Goal: Task Accomplishment & Management: Use online tool/utility

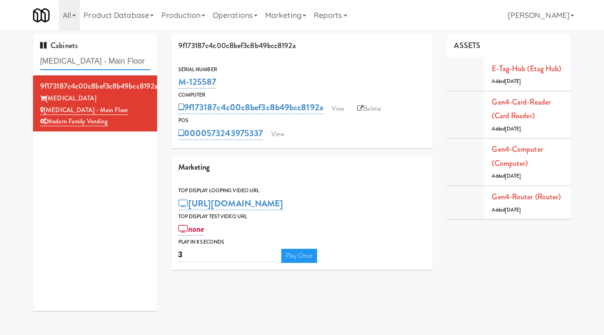
click at [116, 61] on input "[MEDICAL_DATA] - Main Floor" at bounding box center [95, 61] width 110 height 17
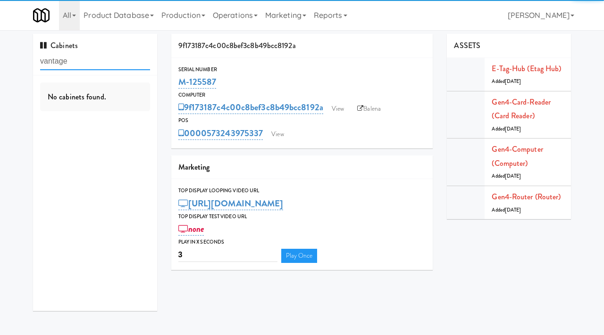
type input "vantage"
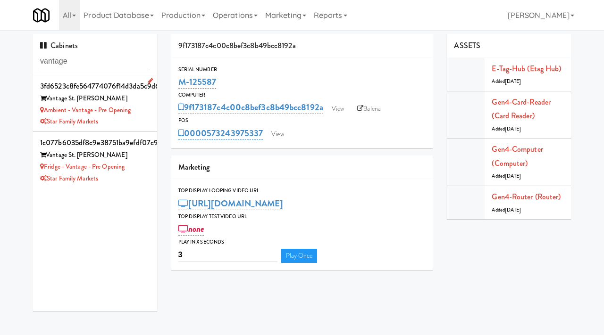
click at [150, 117] on li "3fd6523c8fe564774076f14d3da5c9d6 Vantage St. [PERSON_NAME] Ambient - Vantage - …" at bounding box center [95, 103] width 124 height 57
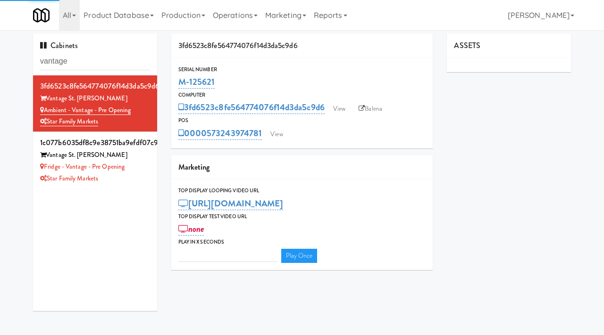
type input "3"
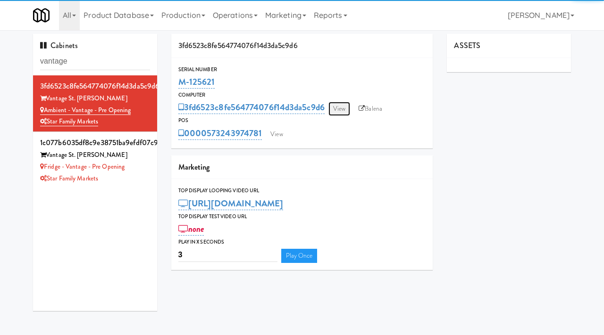
click at [338, 107] on link "View" at bounding box center [339, 109] width 22 height 14
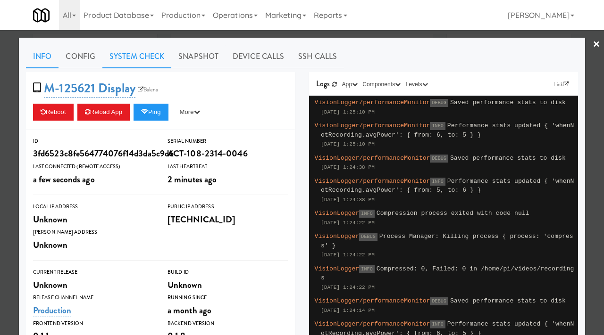
click at [140, 63] on link "System Check" at bounding box center [136, 57] width 69 height 24
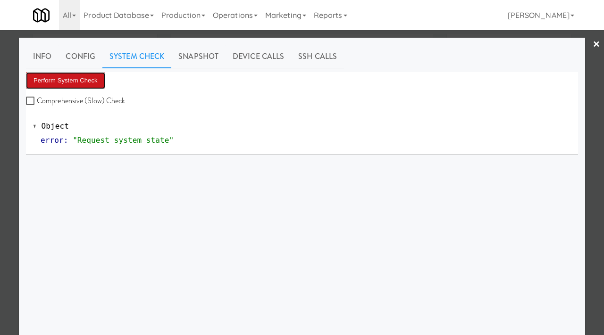
click at [89, 75] on button "Perform System Check" at bounding box center [65, 80] width 79 height 17
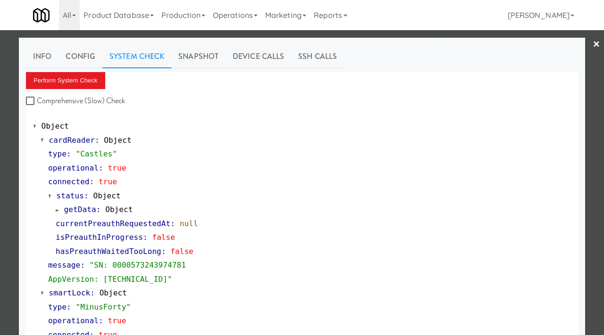
click at [0, 243] on div at bounding box center [302, 167] width 604 height 335
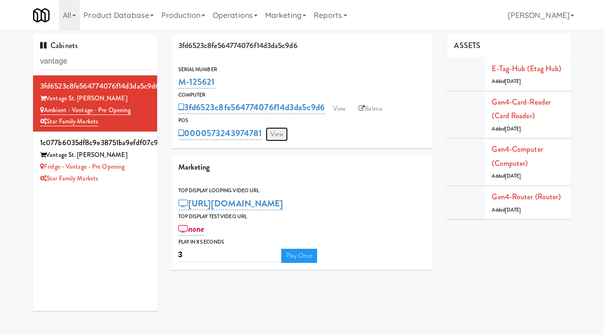
click at [285, 133] on link "View" at bounding box center [277, 134] width 22 height 14
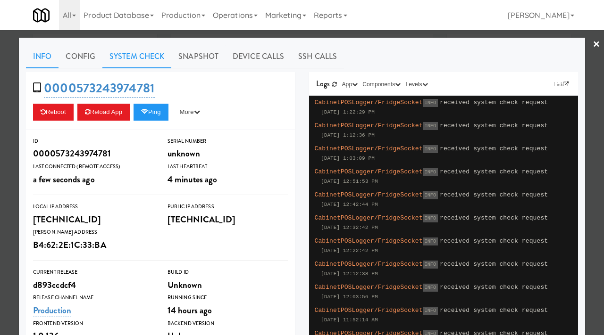
click at [150, 60] on link "System Check" at bounding box center [136, 57] width 69 height 24
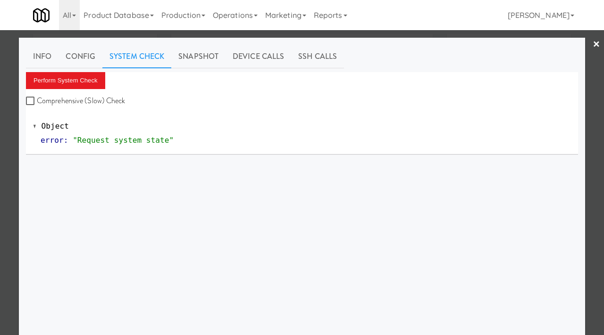
click at [0, 235] on div at bounding box center [302, 167] width 604 height 335
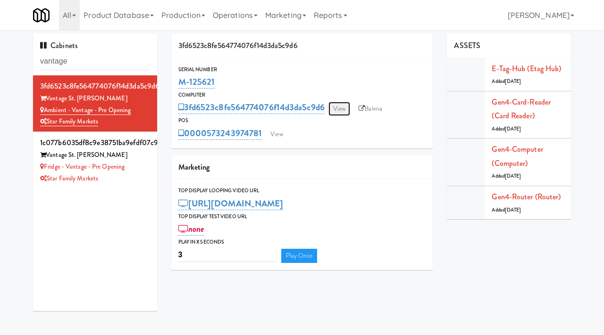
click at [337, 114] on link "View" at bounding box center [339, 109] width 22 height 14
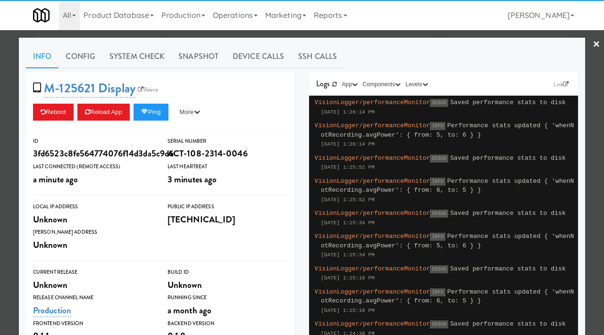
click at [2, 200] on div at bounding box center [302, 167] width 604 height 335
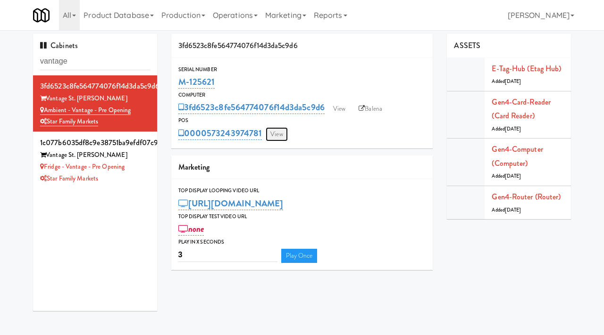
click at [275, 133] on link "View" at bounding box center [277, 134] width 22 height 14
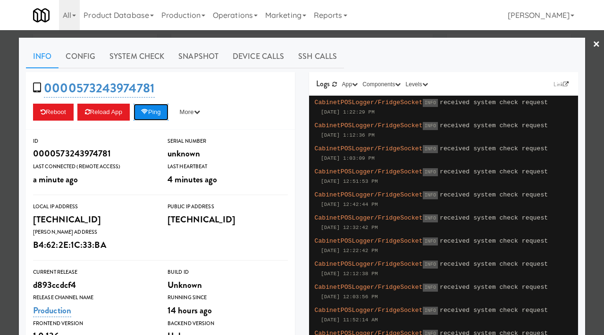
click at [152, 114] on button "Ping" at bounding box center [150, 112] width 35 height 17
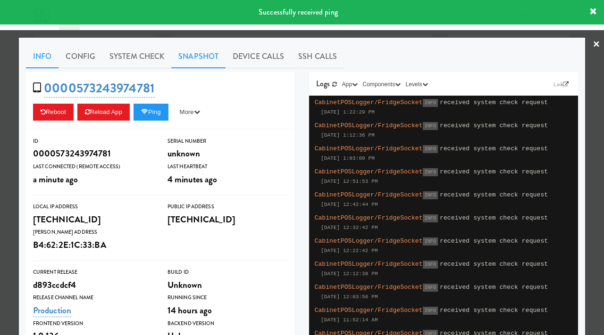
click at [203, 56] on link "Snapshot" at bounding box center [198, 57] width 54 height 24
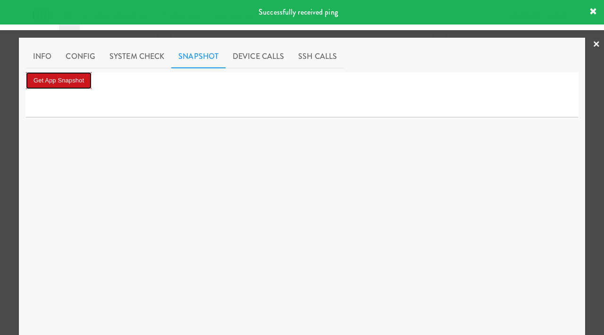
click at [83, 77] on button "Get App Snapshot" at bounding box center [59, 80] width 66 height 17
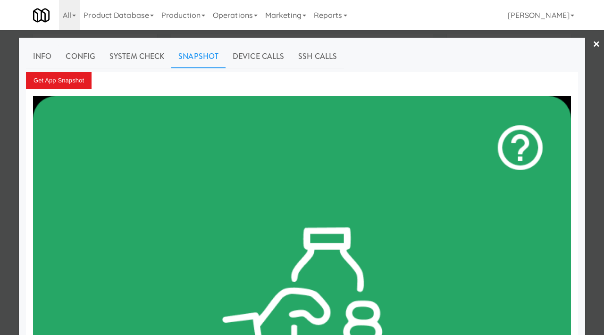
click at [0, 139] on div at bounding box center [302, 167] width 604 height 335
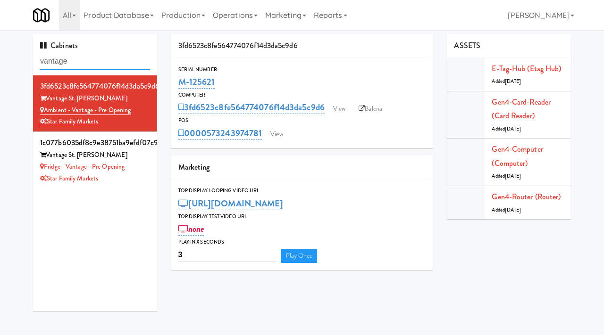
drag, startPoint x: 91, startPoint y: 66, endPoint x: 25, endPoint y: 59, distance: 65.4
click at [26, 59] on div "Cabinets vantage 3fd6523c8fe564774076f14d3da5c9d6 Vantage St. [PERSON_NAME] Amb…" at bounding box center [95, 176] width 138 height 284
paste input "Union24 - Ambient - Left"
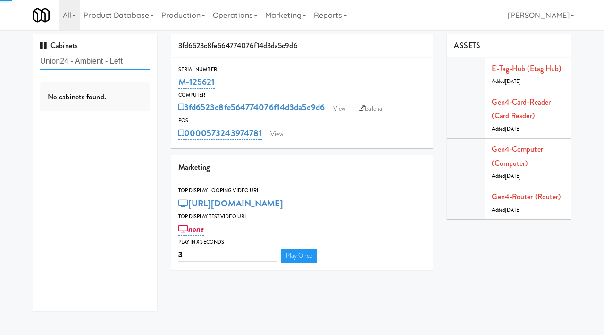
type input "Union24 - Ambient - Left"
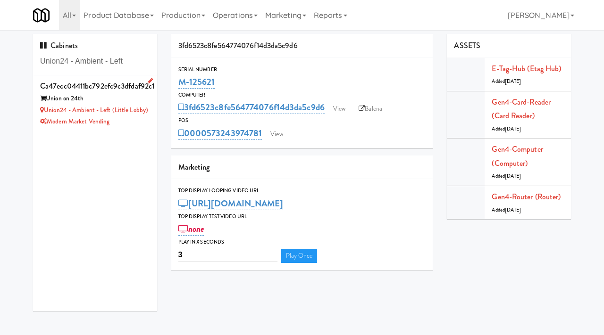
click at [133, 98] on div "Union on 24th" at bounding box center [95, 99] width 110 height 12
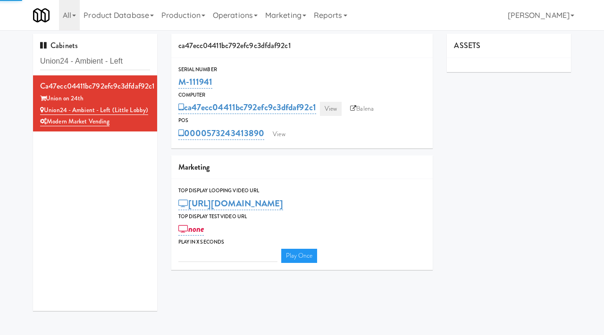
type input "3"
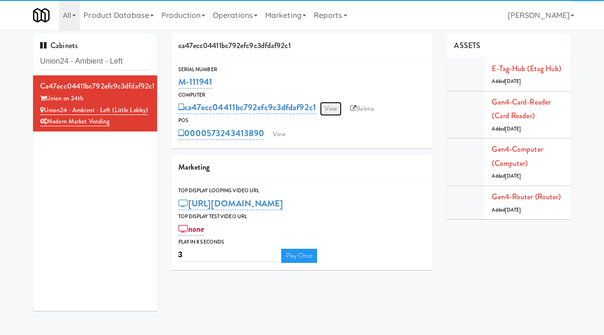
click at [328, 106] on link "View" at bounding box center [331, 109] width 22 height 14
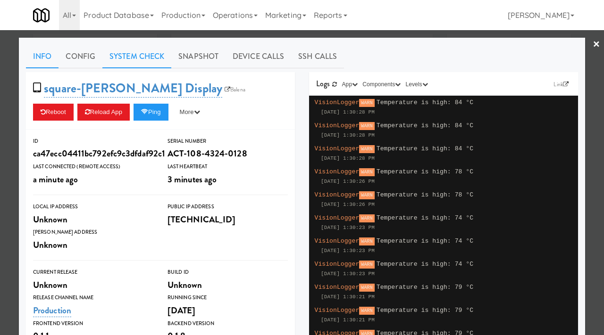
click at [143, 57] on link "System Check" at bounding box center [136, 57] width 69 height 24
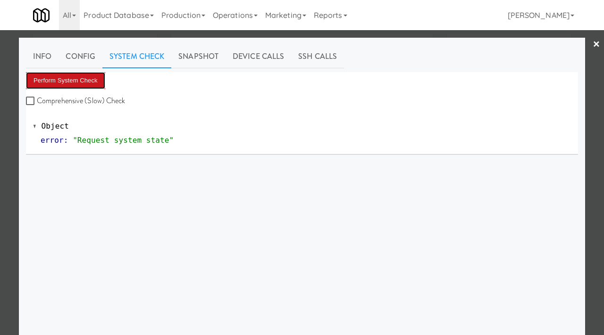
click at [83, 79] on button "Perform System Check" at bounding box center [65, 80] width 79 height 17
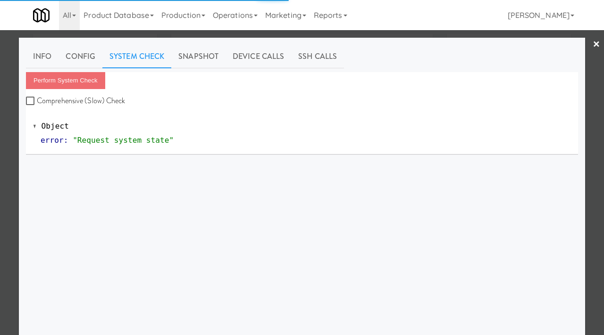
click at [108, 156] on div "Perform System Check Comprehensive (Slow) Check Object error : "Request system …" at bounding box center [302, 249] width 552 height 354
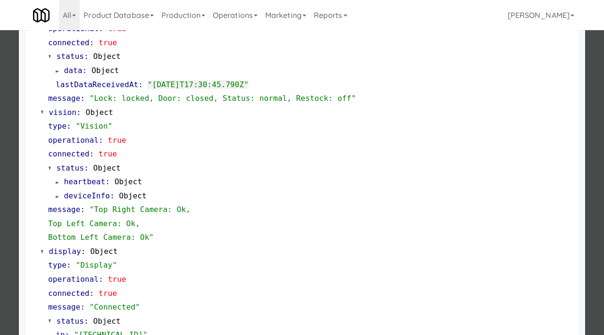
scroll to position [269, 0]
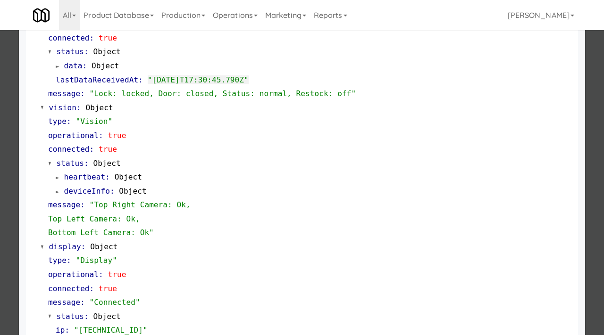
click at [0, 200] on div at bounding box center [302, 167] width 604 height 335
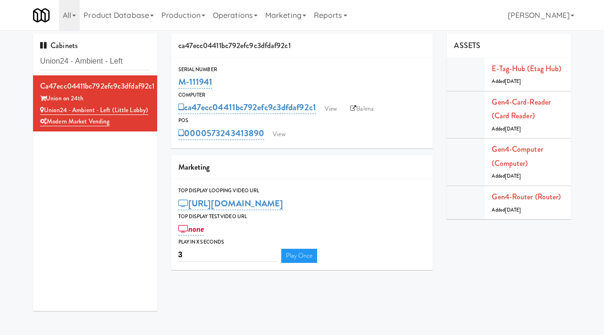
click at [290, 135] on div "0000573243413890 View" at bounding box center [302, 133] width 248 height 16
click at [284, 134] on link "View" at bounding box center [279, 134] width 22 height 14
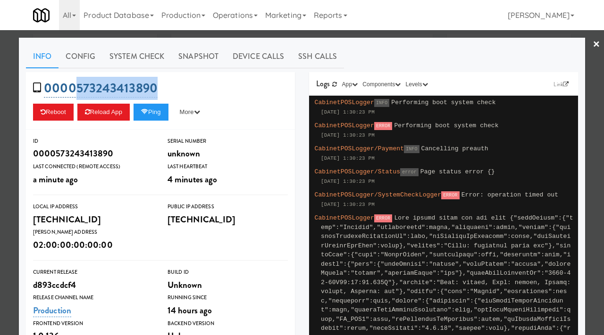
drag, startPoint x: 167, startPoint y: 83, endPoint x: 72, endPoint y: 88, distance: 95.5
click at [72, 88] on div "0000573243413890 Reboot Reload App Ping More Ping Server Restart Server Force R…" at bounding box center [160, 101] width 269 height 58
copy link "573243413890"
click at [0, 99] on div at bounding box center [302, 167] width 604 height 335
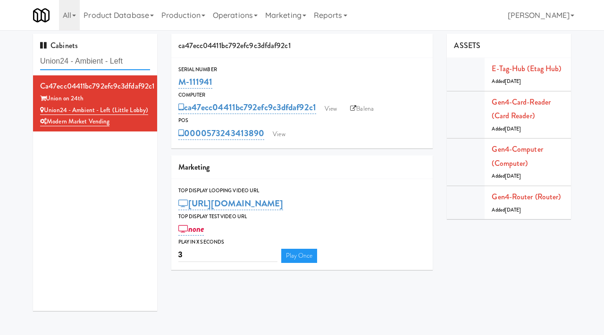
drag, startPoint x: 129, startPoint y: 60, endPoint x: 16, endPoint y: 66, distance: 112.9
click at [16, 66] on div "Cabinets Union24 - Ambient - Left ca47ecc04411bc792efc9c3dfdaf92c1 Union on 24t…" at bounding box center [302, 176] width 604 height 284
click at [66, 57] on input "Union24 - Ambient - Left" at bounding box center [95, 61] width 110 height 17
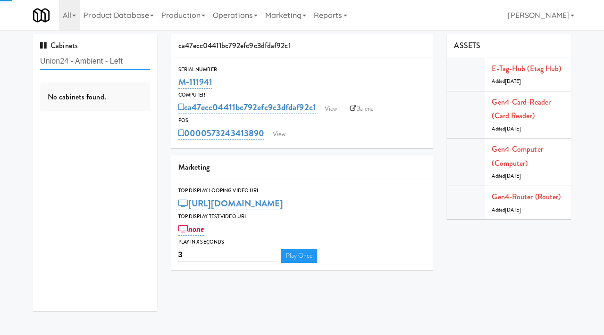
paste input "Ellicott House - Pantry"
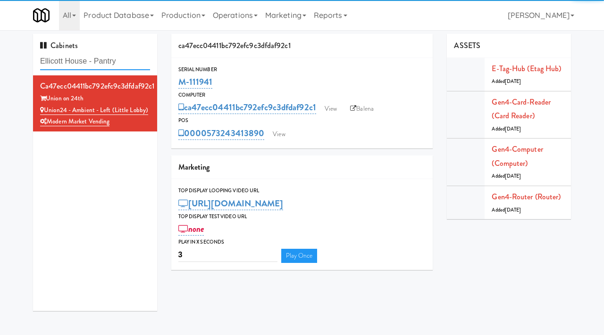
type input "Ellicott House - Pantry"
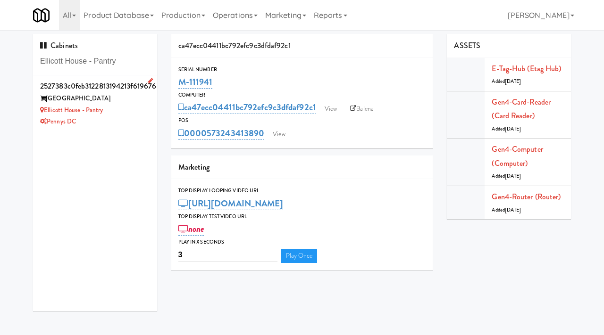
click at [135, 109] on div "Ellicott House - Pantry" at bounding box center [95, 111] width 110 height 12
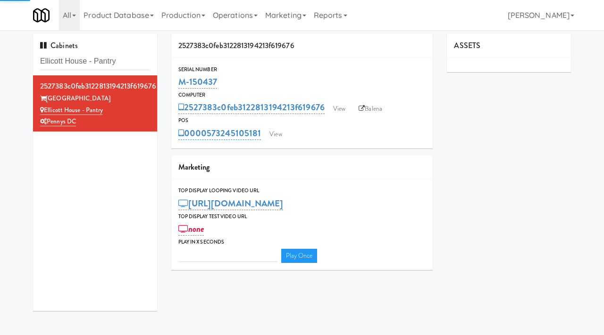
type input "3"
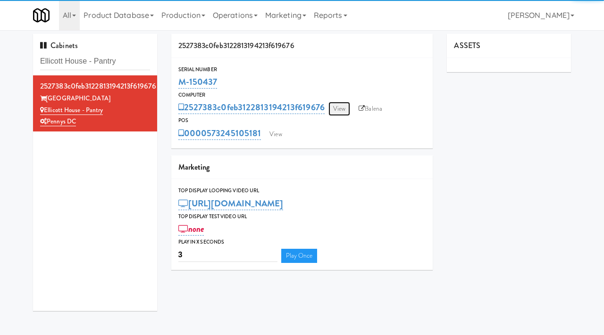
click at [336, 105] on link "View" at bounding box center [339, 109] width 22 height 14
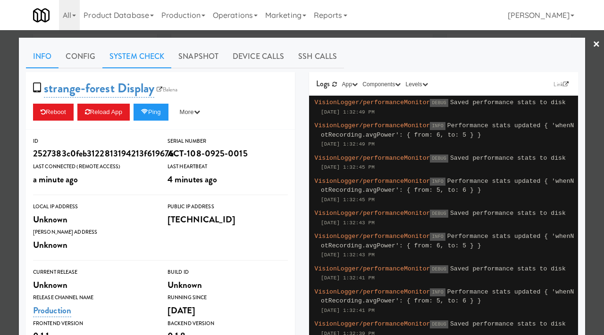
click at [140, 56] on link "System Check" at bounding box center [136, 57] width 69 height 24
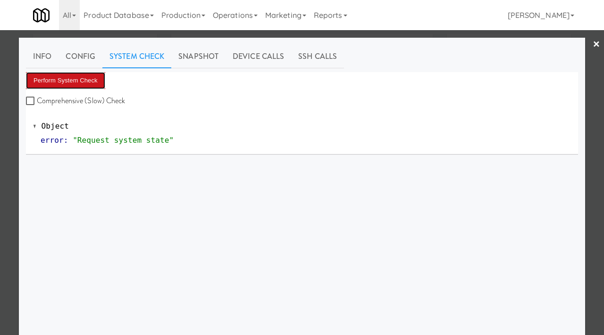
click at [92, 79] on button "Perform System Check" at bounding box center [65, 80] width 79 height 17
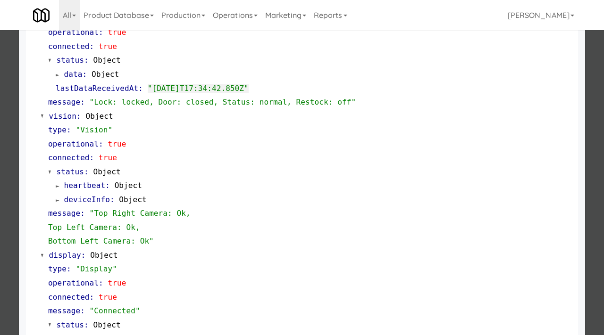
scroll to position [270, 0]
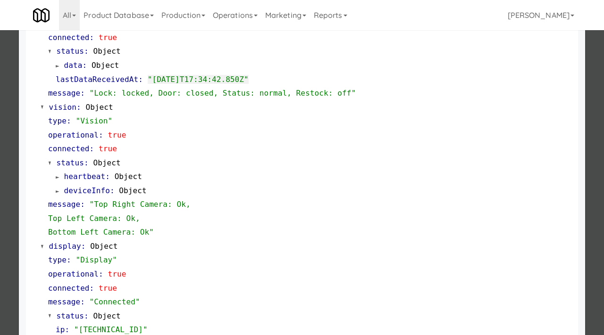
click at [0, 158] on div at bounding box center [302, 167] width 604 height 335
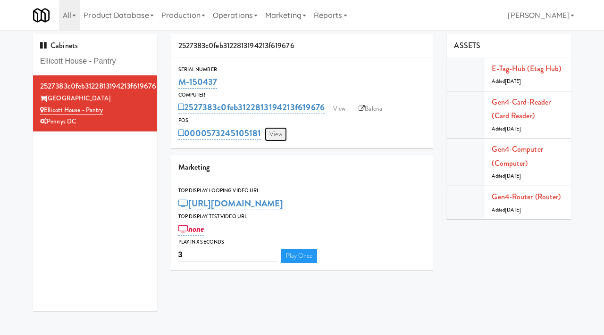
click at [276, 136] on link "View" at bounding box center [276, 134] width 22 height 14
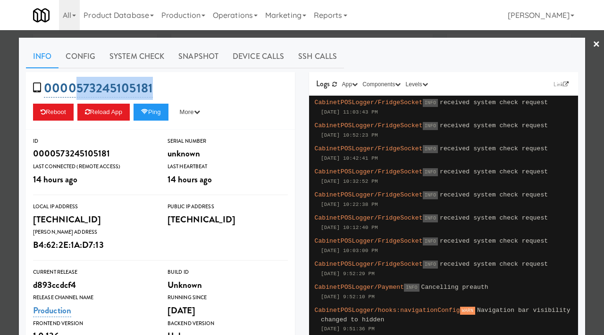
drag, startPoint x: 164, startPoint y: 87, endPoint x: 78, endPoint y: 88, distance: 86.3
click at [78, 88] on div "0000573245105181 Reboot Reload App Ping More Ping Server Restart Server Force R…" at bounding box center [160, 101] width 269 height 58
copy link "573245105181"
